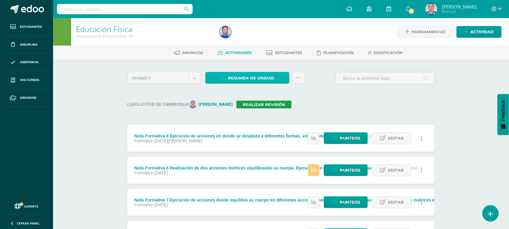
click at [244, 77] on span "Resumen de unidad" at bounding box center [251, 77] width 46 height 11
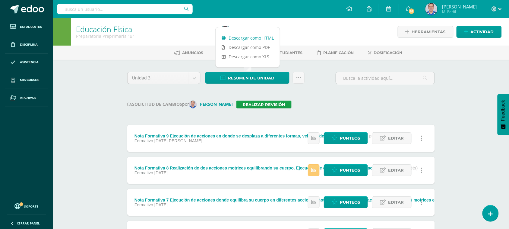
click at [239, 38] on link "Descargar como HTML" at bounding box center [248, 37] width 64 height 9
click at [69, 11] on input "text" at bounding box center [125, 9] width 136 height 10
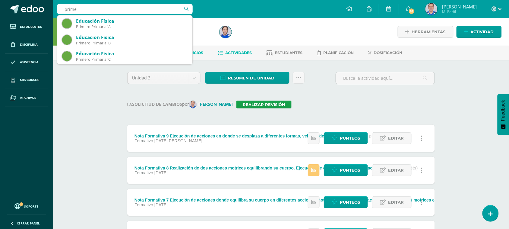
type input "primer"
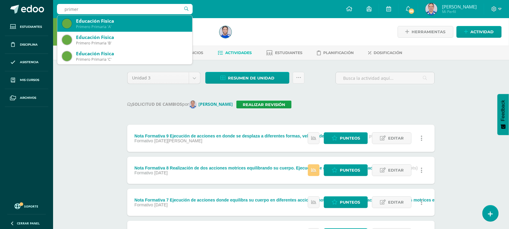
click at [119, 26] on div "Primero Primaria 'A'" at bounding box center [132, 26] width 112 height 5
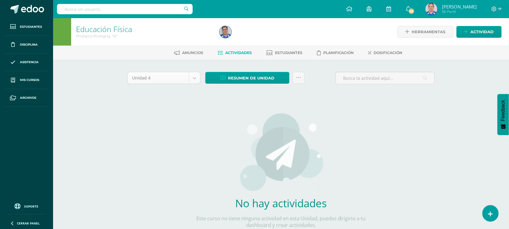
click at [196, 77] on body "Estudiantes Disciplina Asistencia Mis cursos Archivos Soporte Ayuda Reportar un…" at bounding box center [254, 129] width 509 height 259
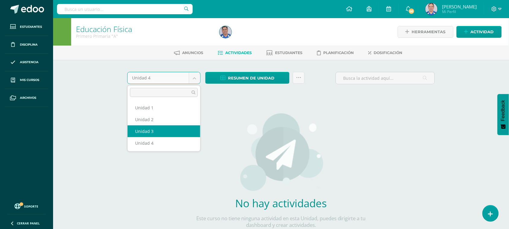
select select "Unidad 3"
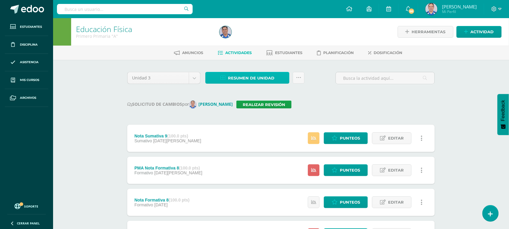
click at [239, 79] on span "Resumen de unidad" at bounding box center [251, 77] width 46 height 11
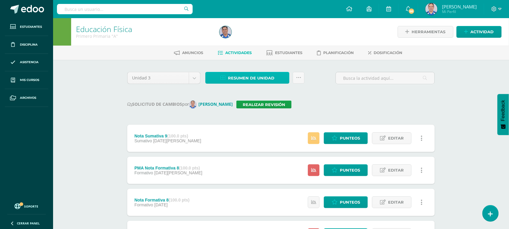
click at [252, 80] on span "Resumen de unidad" at bounding box center [251, 77] width 46 height 11
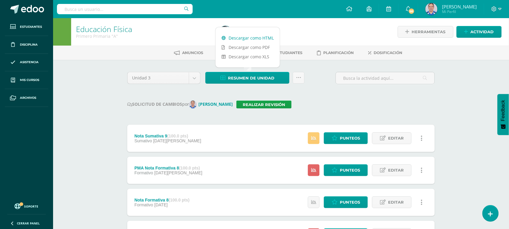
click at [245, 35] on link "Descargar como HTML" at bounding box center [248, 37] width 64 height 9
click at [100, 11] on input "text" at bounding box center [125, 9] width 136 height 10
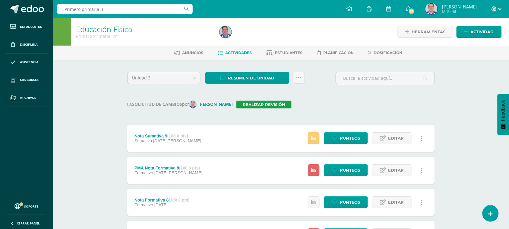
type input "Primero primaria B"
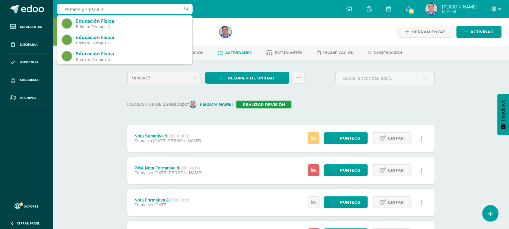
click at [187, 12] on input "Primero primaria B" at bounding box center [125, 9] width 136 height 10
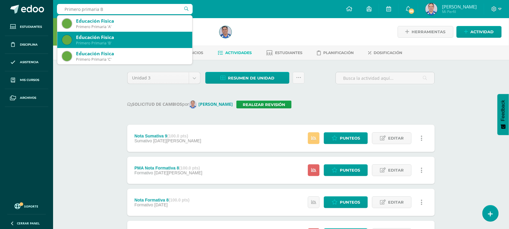
click at [132, 40] on div "Educación Física" at bounding box center [132, 37] width 112 height 6
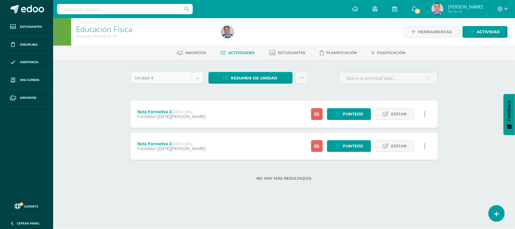
click at [195, 80] on body "Estudiantes Disciplina Asistencia Mis cursos Archivos Soporte Ayuda Reportar un…" at bounding box center [257, 100] width 515 height 200
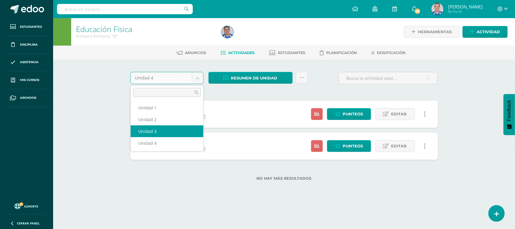
select select "Unidad 3"
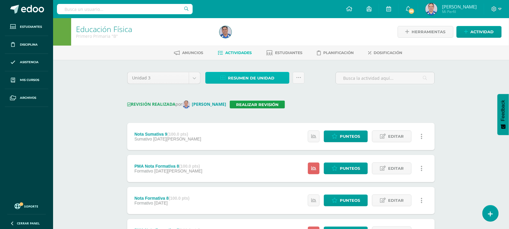
click at [245, 76] on span "Resumen de unidad" at bounding box center [251, 77] width 46 height 11
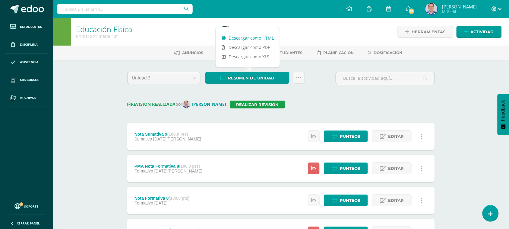
click at [245, 36] on link "Descargar como HTML" at bounding box center [248, 37] width 64 height 9
click at [130, 11] on input "text" at bounding box center [125, 9] width 136 height 10
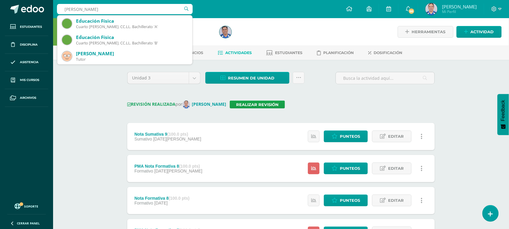
type input "Curto bachille"
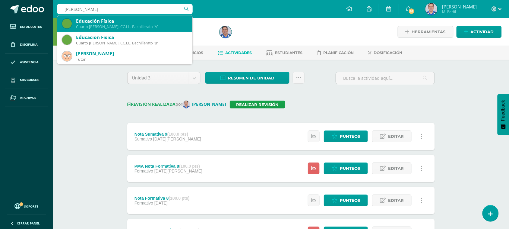
click at [132, 24] on div "Cuarto Bach. CC.LL. Bachillerato 'A'" at bounding box center [132, 26] width 112 height 5
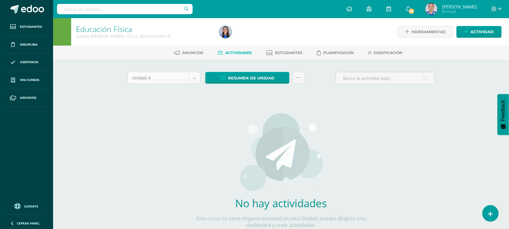
click at [197, 78] on body "Estudiantes Disciplina Asistencia Mis cursos Archivos Soporte Ayuda Reportar un…" at bounding box center [254, 129] width 509 height 259
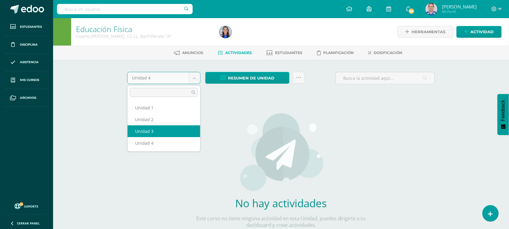
select select "Unidad 3"
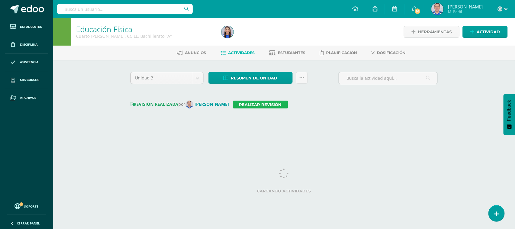
click at [263, 104] on link "Realizar revisión" at bounding box center [260, 104] width 55 height 8
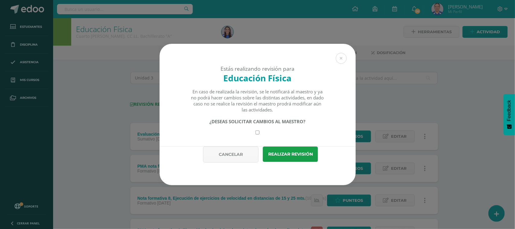
click at [257, 132] on input "checkbox" at bounding box center [257, 132] width 4 height 4
checkbox input "true"
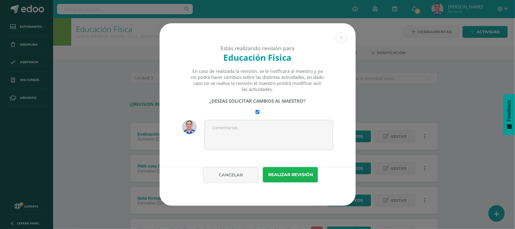
click at [294, 171] on button "Realizar revisión" at bounding box center [290, 174] width 55 height 15
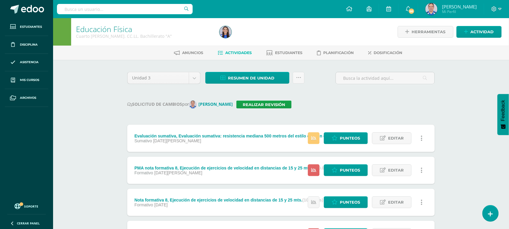
click at [111, 8] on input "text" at bounding box center [125, 9] width 136 height 10
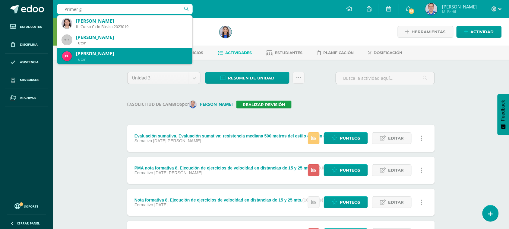
type input "Primer"
click at [107, 60] on div "Primero Primaria 'C'" at bounding box center [132, 59] width 112 height 5
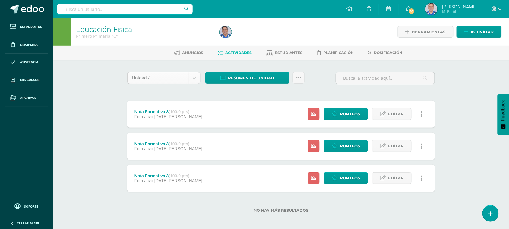
click at [194, 77] on body "Estudiantes Disciplina Asistencia Mis cursos Archivos Soporte Ayuda Reportar un…" at bounding box center [254, 116] width 509 height 232
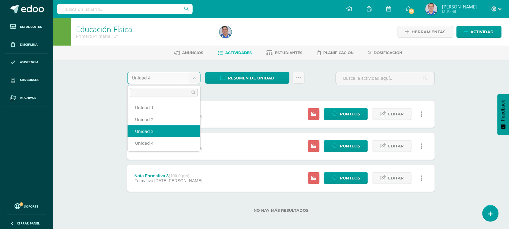
select select "Unidad 3"
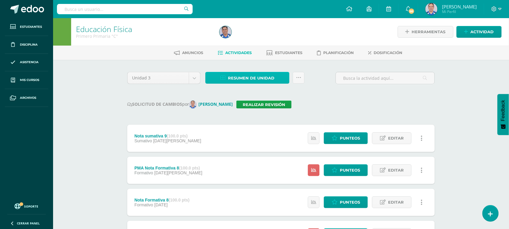
click at [236, 77] on span "Resumen de unidad" at bounding box center [251, 77] width 46 height 11
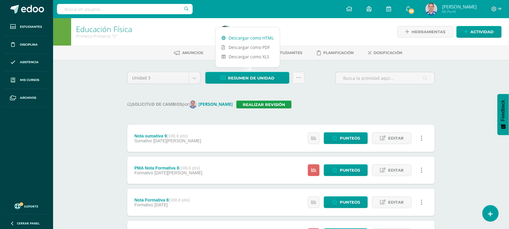
click at [240, 39] on link "Descargar como HTML" at bounding box center [248, 37] width 64 height 9
click at [131, 10] on input "text" at bounding box center [125, 9] width 136 height 10
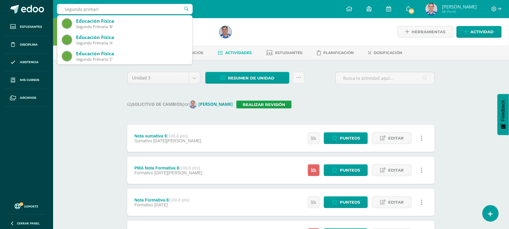
type input "Segundo primaria"
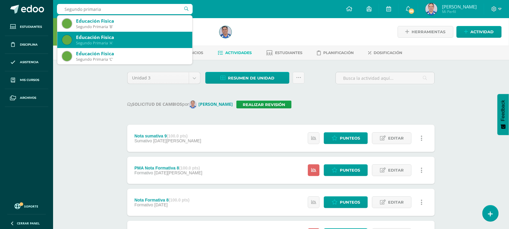
click at [133, 41] on div "Segundo Primaria 'A'" at bounding box center [132, 42] width 112 height 5
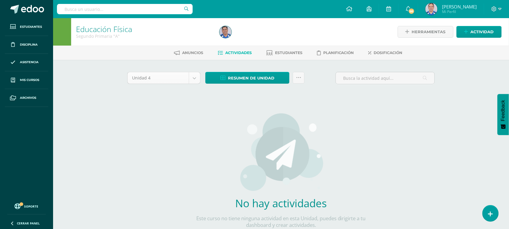
click at [195, 79] on body "Estudiantes Disciplina Asistencia Mis cursos Archivos Soporte Ayuda Reportar un…" at bounding box center [254, 129] width 509 height 259
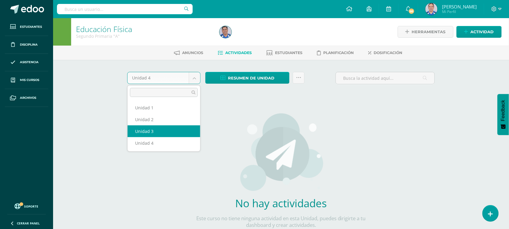
select select "Unidad 3"
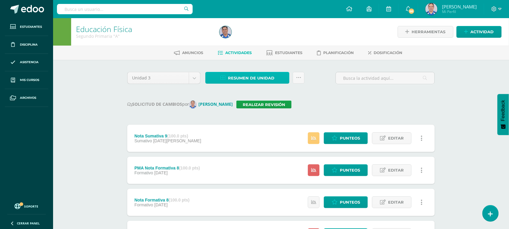
click at [262, 79] on span "Resumen de unidad" at bounding box center [251, 77] width 46 height 11
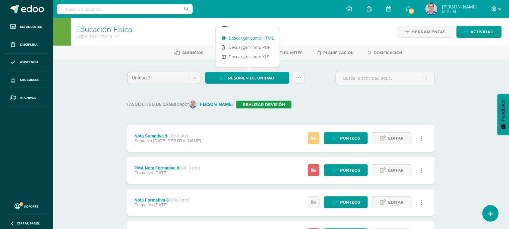
click at [259, 38] on link "Descargar como HTML" at bounding box center [248, 37] width 64 height 9
click at [68, 8] on input "text" at bounding box center [125, 9] width 136 height 10
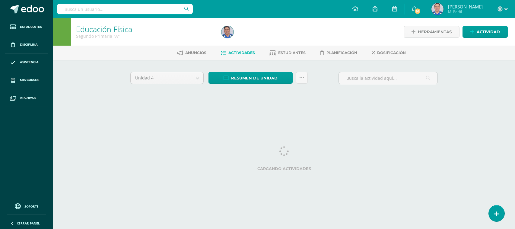
select select "Unidad 3"
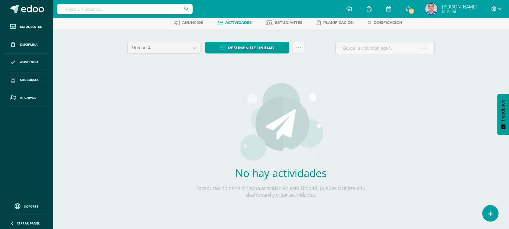
click at [72, 8] on input "text" at bounding box center [125, 9] width 136 height 10
type input "Segundo primaria"
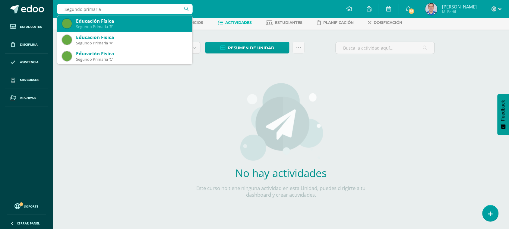
click at [97, 26] on div "Segundo Primaria 'B'" at bounding box center [132, 26] width 112 height 5
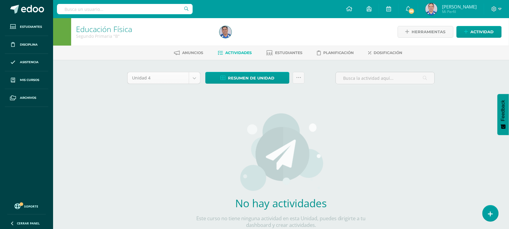
click at [194, 79] on body "Estudiantes Disciplina Asistencia Mis cursos Archivos Soporte Ayuda Reportar un…" at bounding box center [254, 129] width 509 height 259
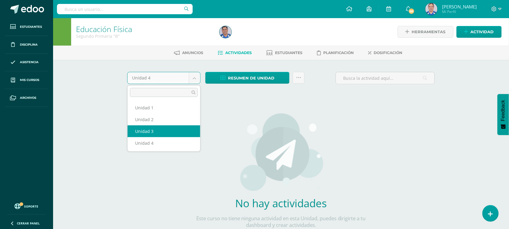
select select "Unidad 3"
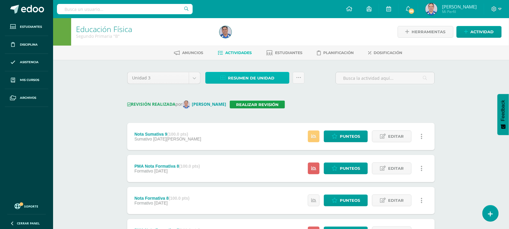
click at [258, 77] on span "Resumen de unidad" at bounding box center [251, 77] width 46 height 11
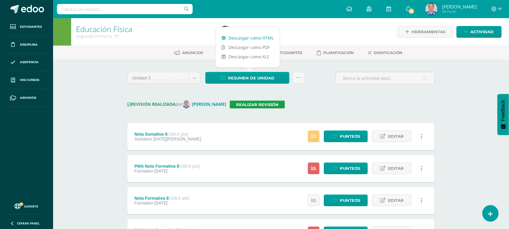
click at [255, 37] on link "Descargar como HTML" at bounding box center [248, 37] width 64 height 9
click at [104, 10] on input "text" at bounding box center [125, 9] width 136 height 10
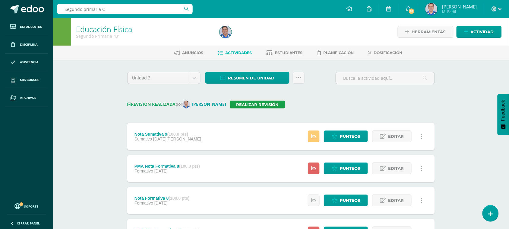
type input "Segundo primaria C"
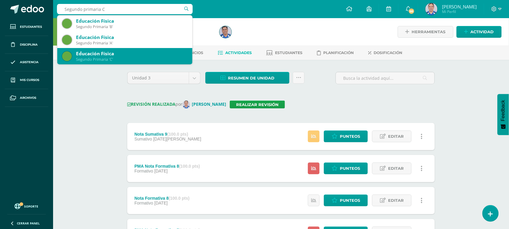
click at [117, 55] on div "Educación Física" at bounding box center [132, 53] width 112 height 6
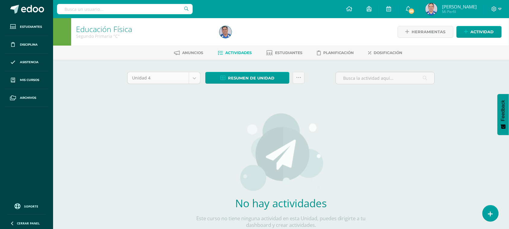
click at [195, 78] on body "Estudiantes Disciplina Asistencia Mis cursos Archivos Soporte Ayuda Reportar un…" at bounding box center [254, 129] width 509 height 259
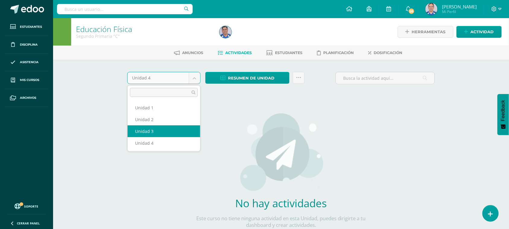
select select "Unidad 3"
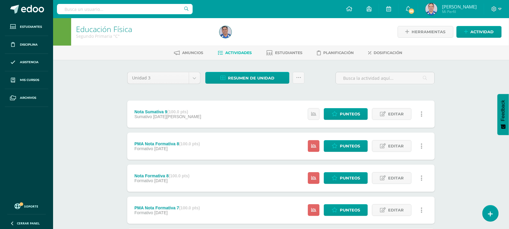
click at [99, 8] on input "text" at bounding box center [125, 9] width 136 height 10
type input "Quinto primaria"
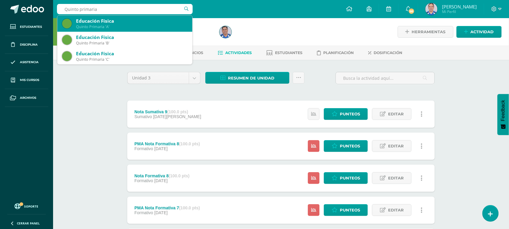
click at [117, 29] on div "Quinto Primaria 'A'" at bounding box center [132, 26] width 112 height 5
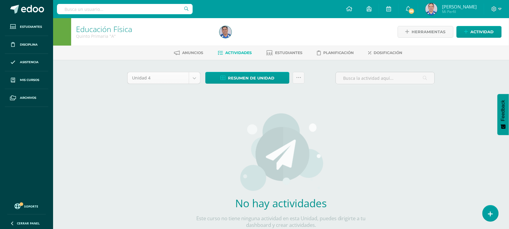
click at [195, 80] on body "Estudiantes Disciplina Asistencia Mis cursos Archivos Soporte Ayuda Reportar un…" at bounding box center [254, 129] width 509 height 259
select select "Unidad 2"
click at [194, 79] on body "Estudiantes Disciplina Asistencia Mis cursos Archivos Soporte Ayuda Reportar un…" at bounding box center [254, 129] width 509 height 259
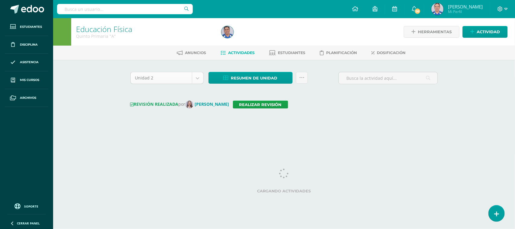
click at [196, 76] on body "Estudiantes Disciplina Asistencia Mis cursos Archivos Soporte Ayuda Reportar un…" at bounding box center [257, 67] width 515 height 135
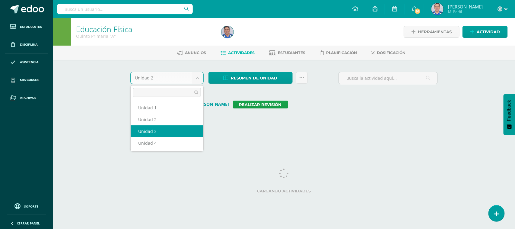
select select "Unidad 3"
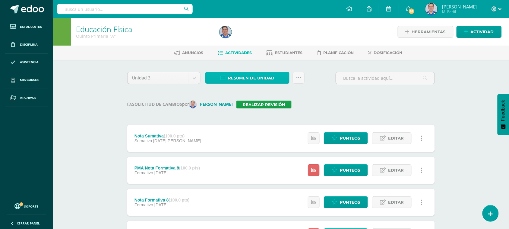
click at [247, 78] on span "Resumen de unidad" at bounding box center [251, 77] width 46 height 11
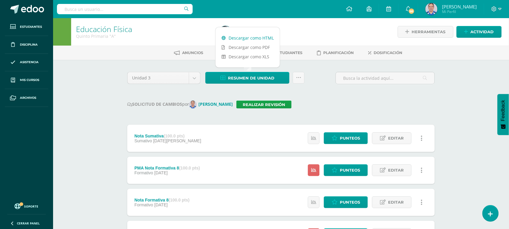
click at [244, 38] on link "Descargar como HTML" at bounding box center [248, 37] width 64 height 9
click at [94, 5] on input "text" at bounding box center [125, 9] width 136 height 10
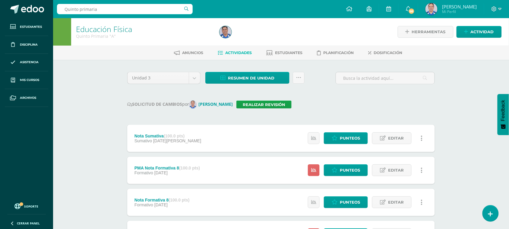
type input "Quinto primaria B"
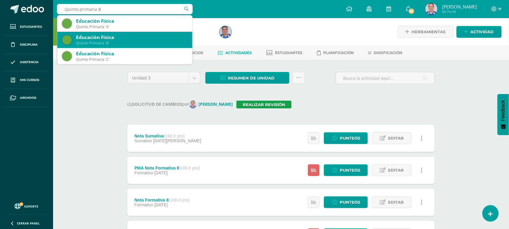
click at [118, 43] on div "Quinto Primaria 'B'" at bounding box center [132, 42] width 112 height 5
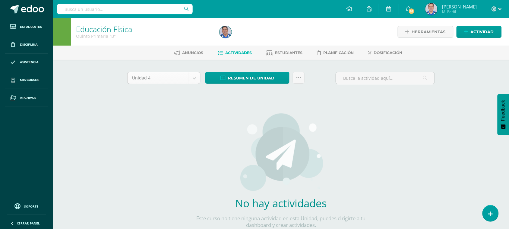
click at [194, 79] on body "Estudiantes Disciplina Asistencia Mis cursos Archivos Soporte Ayuda Reportar un…" at bounding box center [254, 129] width 509 height 259
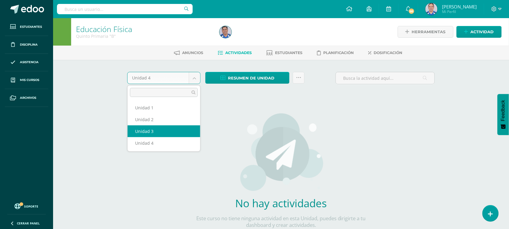
select select "Unidad 3"
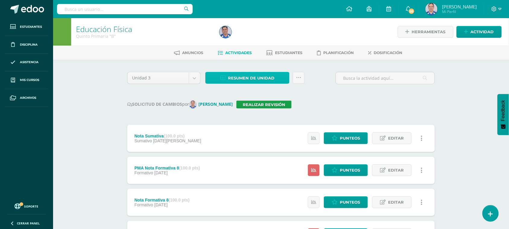
click at [249, 78] on span "Resumen de unidad" at bounding box center [251, 77] width 46 height 11
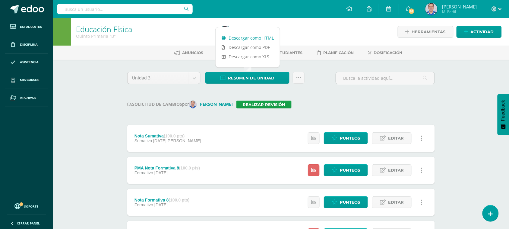
click at [247, 37] on link "Descargar como HTML" at bounding box center [248, 37] width 64 height 9
click at [117, 9] on input "text" at bounding box center [125, 9] width 136 height 10
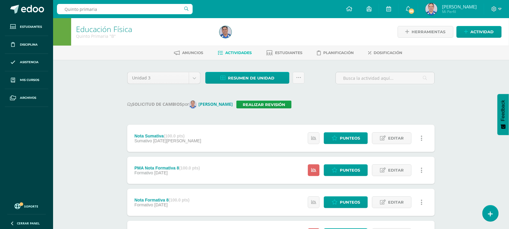
type input "Quinto primaria C"
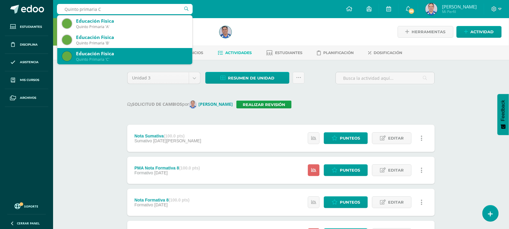
click at [116, 55] on div "Educación Física" at bounding box center [132, 53] width 112 height 6
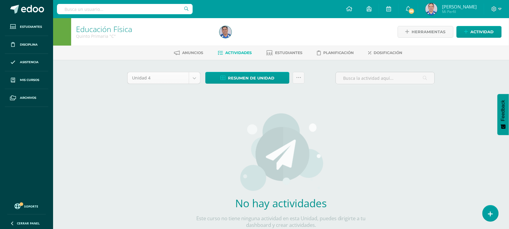
click at [195, 78] on body "Estudiantes Disciplina Asistencia Mis cursos Archivos Soporte Ayuda Reportar un…" at bounding box center [254, 129] width 509 height 259
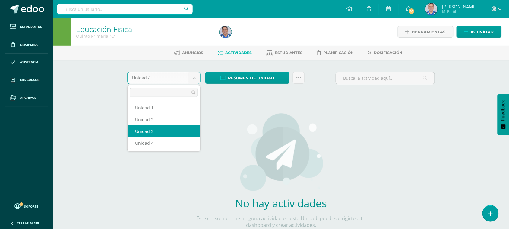
select select "Unidad 3"
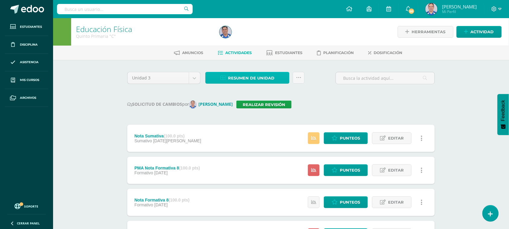
click at [247, 81] on span "Resumen de unidad" at bounding box center [251, 77] width 46 height 11
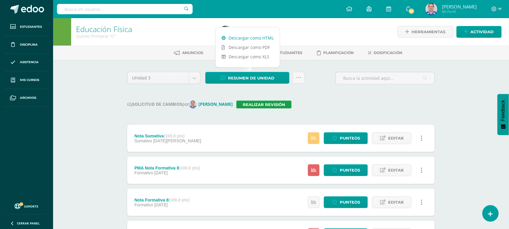
click at [241, 38] on link "Descargar como HTML" at bounding box center [248, 37] width 64 height 9
